Goal: Navigation & Orientation: Find specific page/section

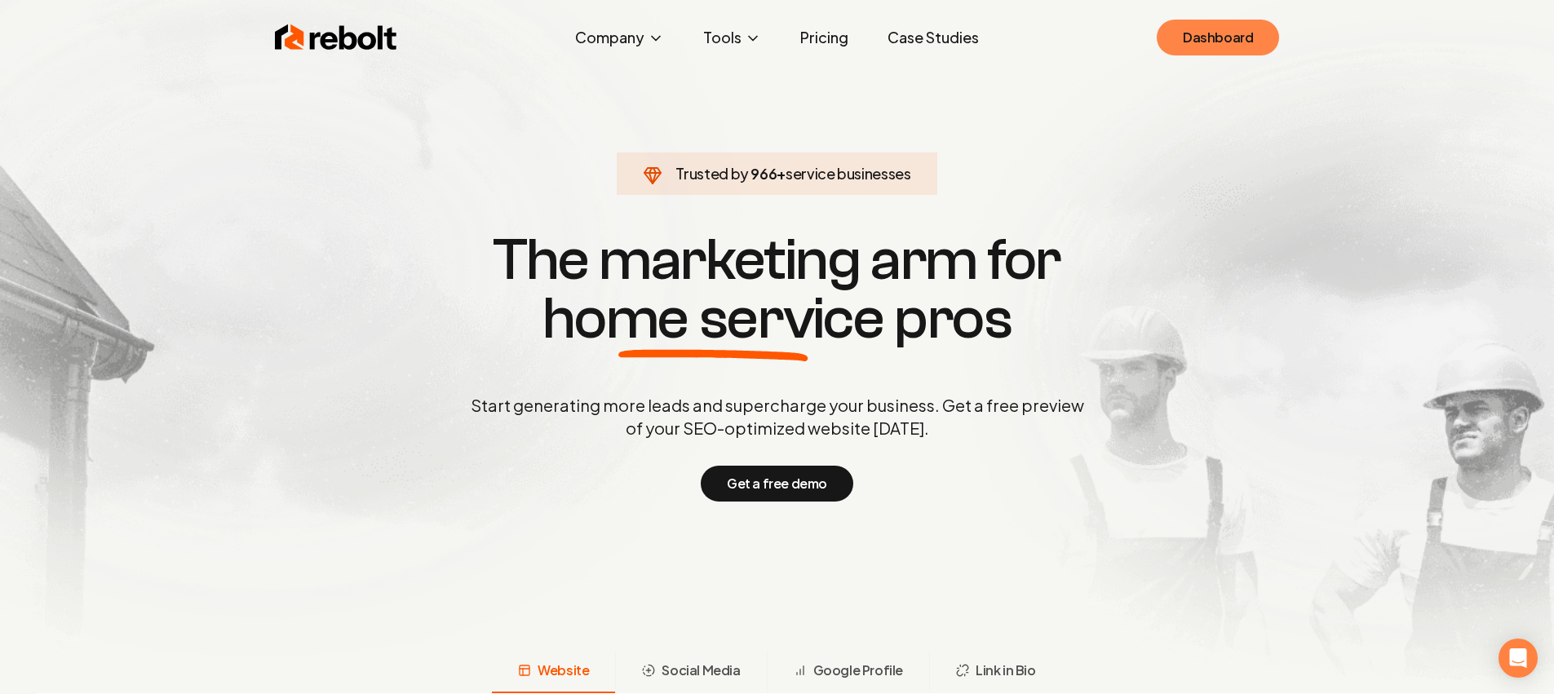
click at [1209, 44] on link "Dashboard" at bounding box center [1218, 38] width 122 height 36
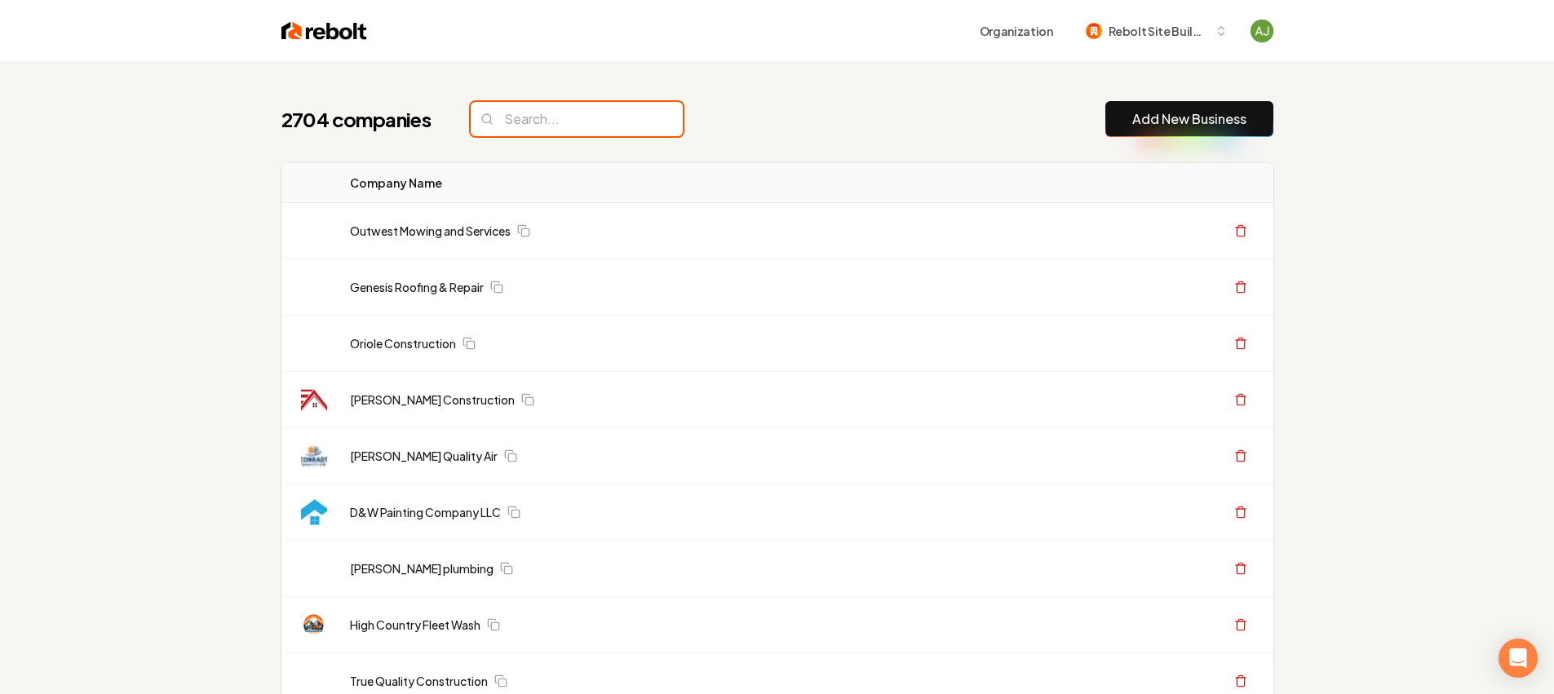
click at [538, 128] on input "search" at bounding box center [577, 119] width 212 height 34
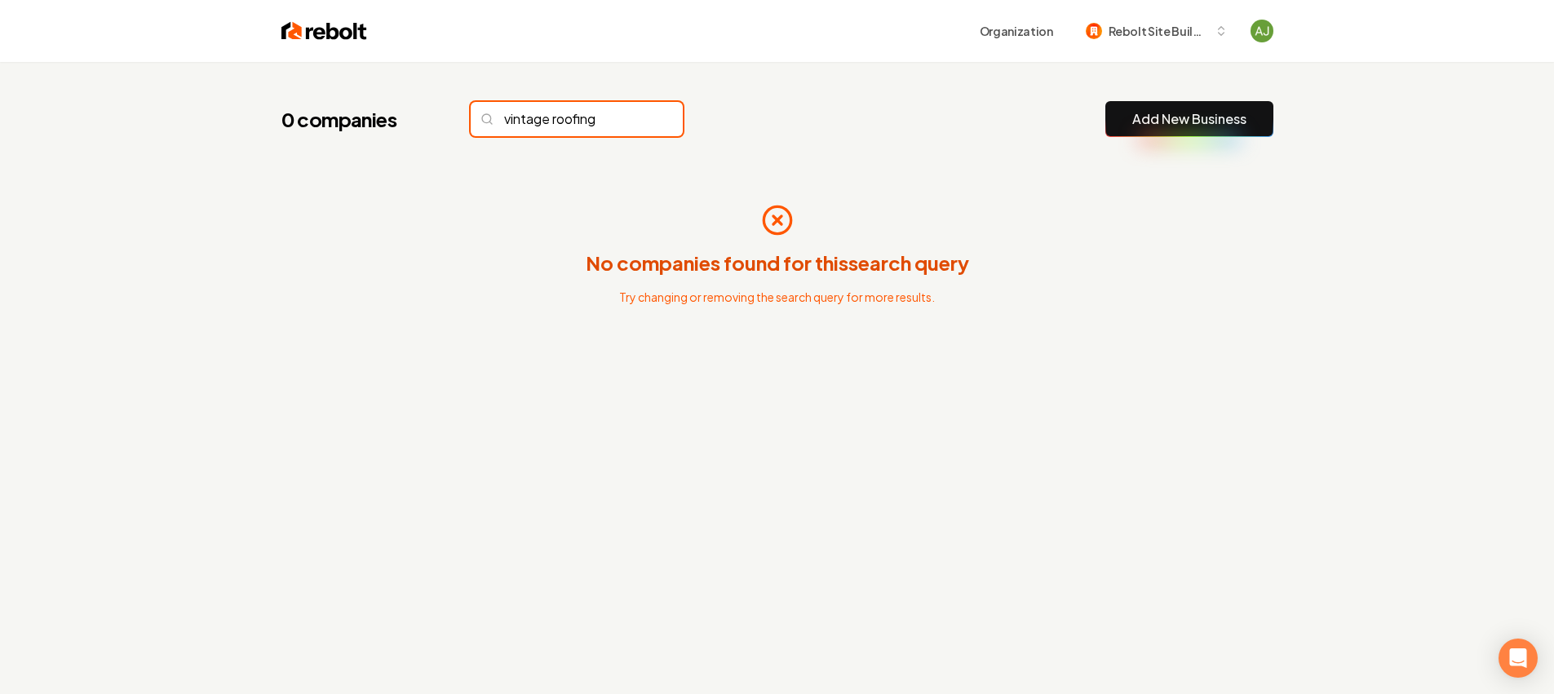
type input "vintage roofing"
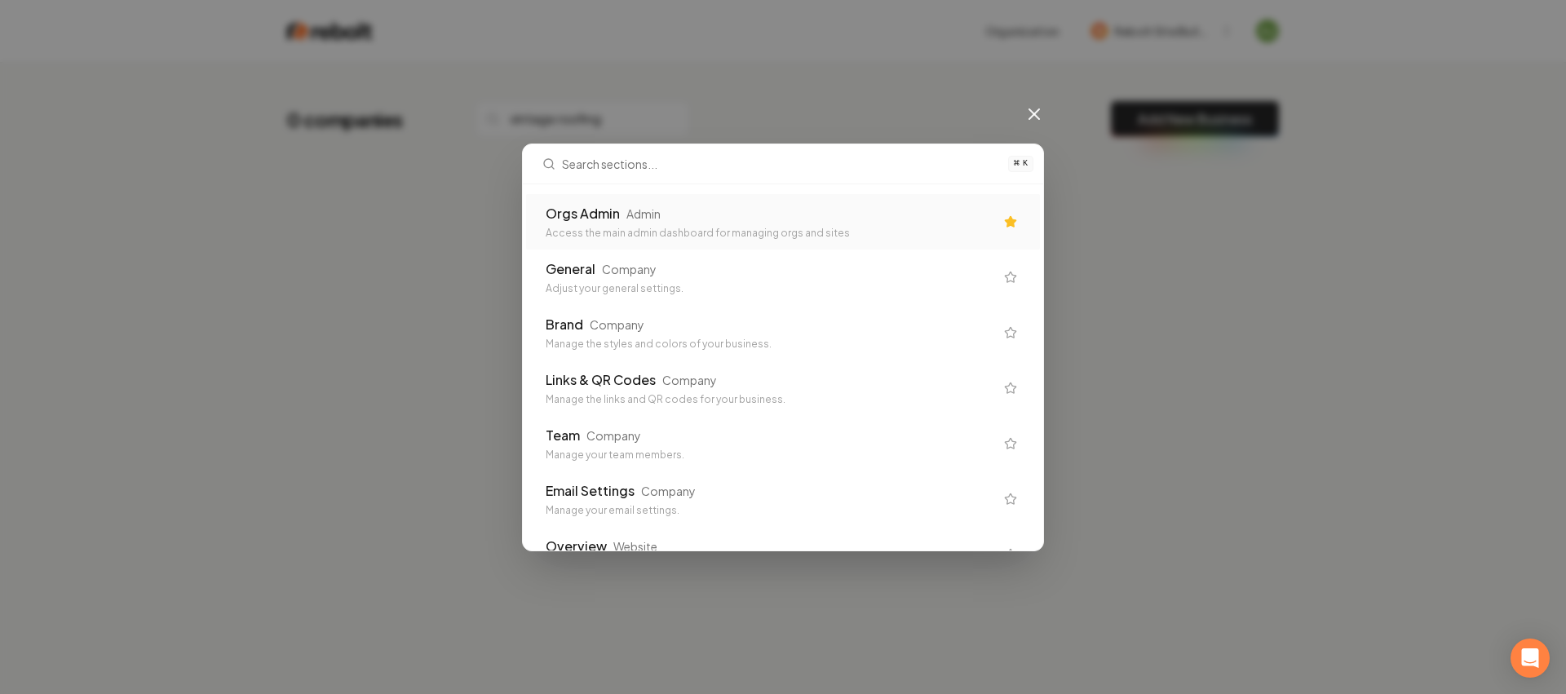
click at [690, 216] on div "Orgs Admin Admin" at bounding box center [770, 214] width 449 height 20
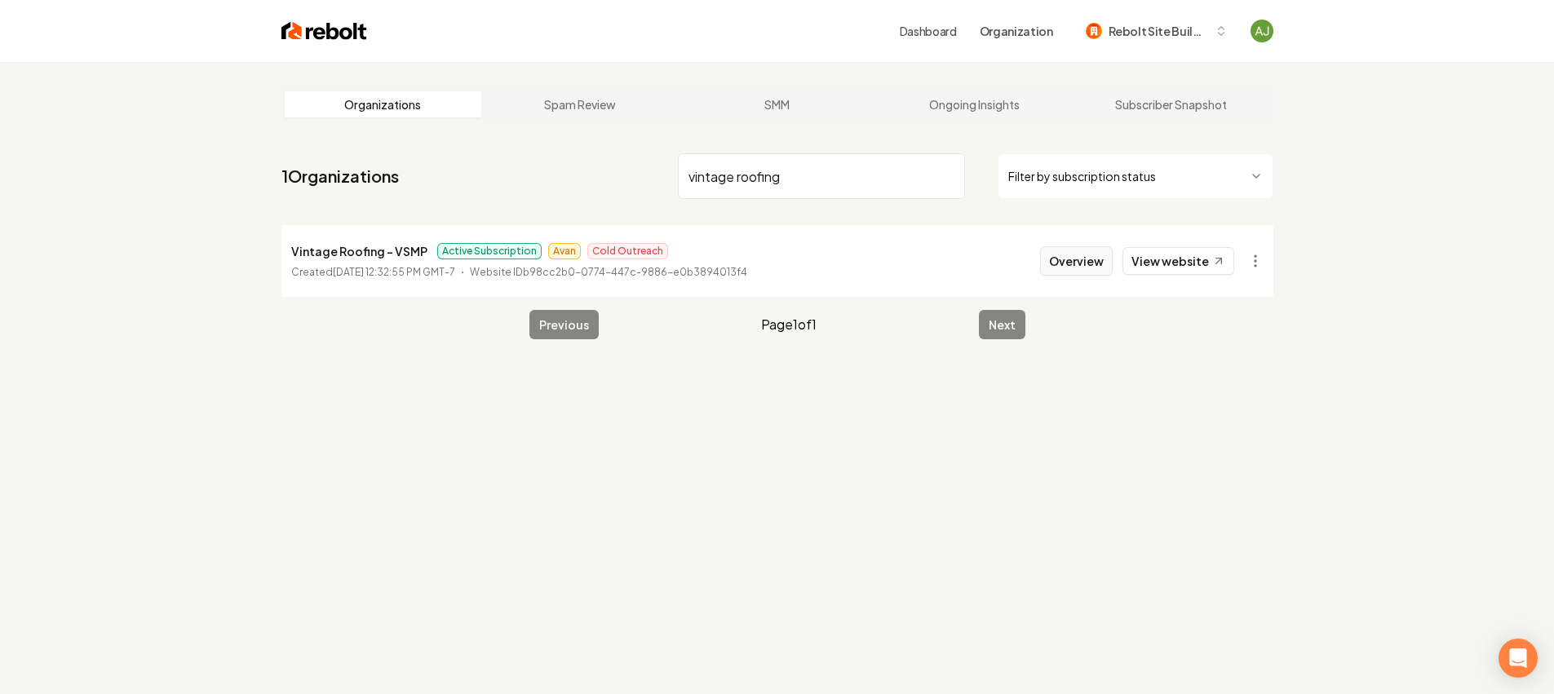
type input "vintage roofing"
click at [1082, 268] on button "Overview" at bounding box center [1076, 260] width 73 height 29
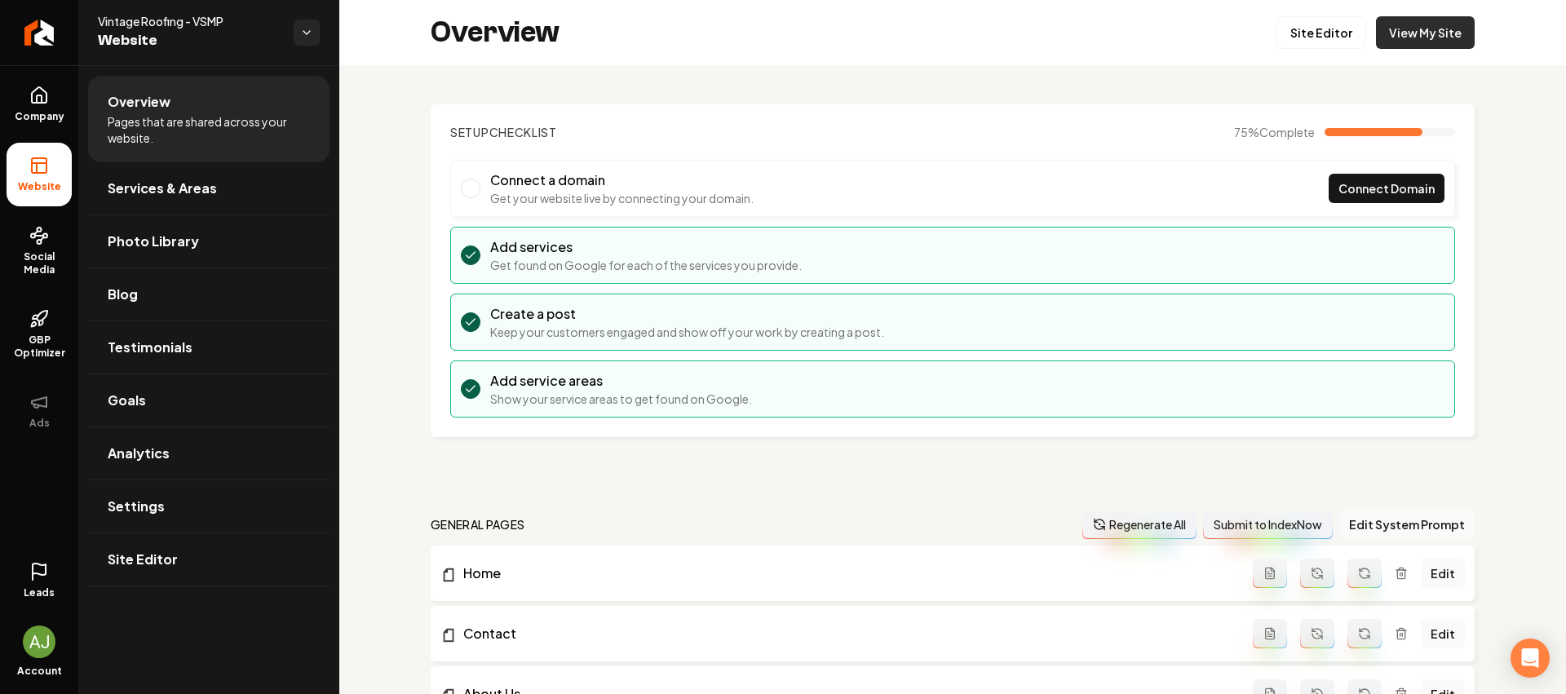
click at [1379, 37] on link "View My Site" at bounding box center [1425, 32] width 99 height 33
